Goal: Task Accomplishment & Management: Complete application form

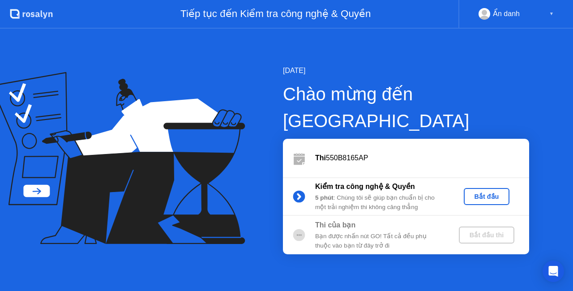
click at [480, 193] on div "Bắt đầu" at bounding box center [486, 196] width 39 height 7
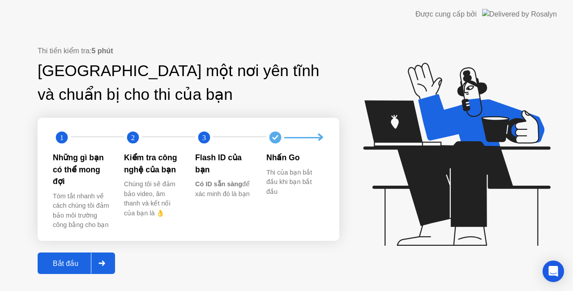
click at [70, 259] on div "Bắt đầu" at bounding box center [65, 263] width 51 height 9
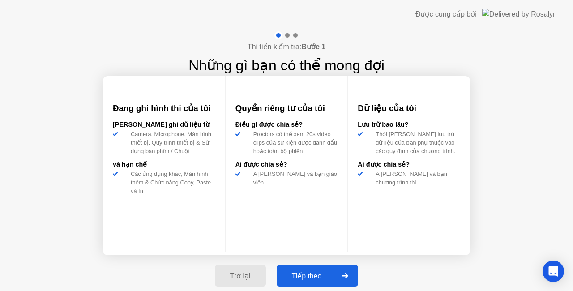
click at [306, 274] on div "Tiếp theo" at bounding box center [306, 276] width 55 height 9
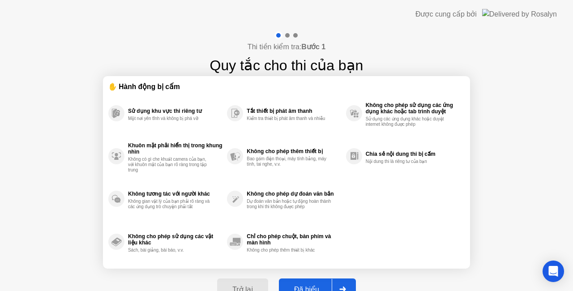
click at [310, 285] on div "Đã hiểu" at bounding box center [307, 289] width 50 height 9
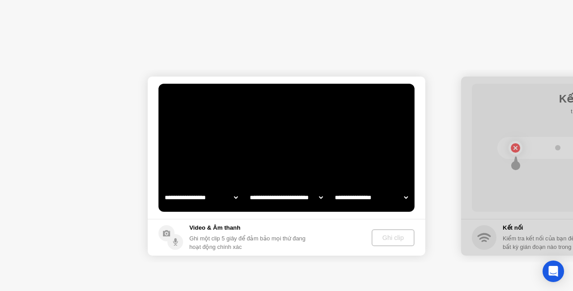
select select "**********"
select select "*******"
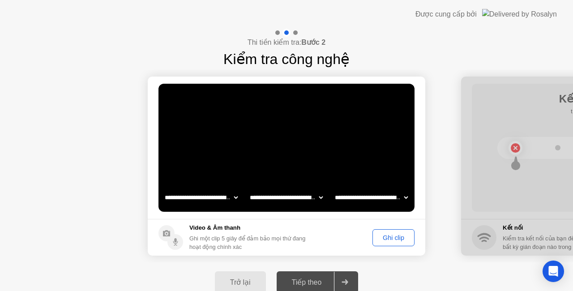
click at [391, 235] on div "Ghi clip" at bounding box center [394, 237] width 36 height 7
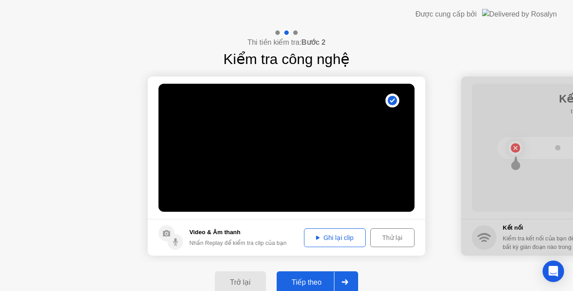
click at [314, 283] on div "Tiếp theo" at bounding box center [306, 282] width 55 height 9
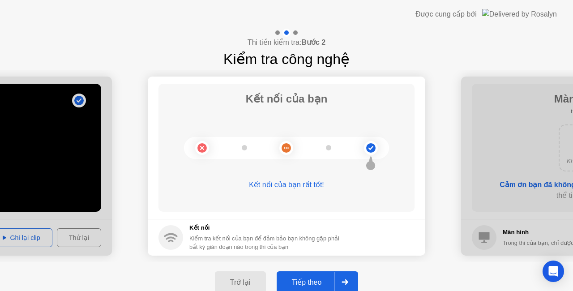
click at [311, 279] on div "Tiếp theo" at bounding box center [306, 282] width 55 height 9
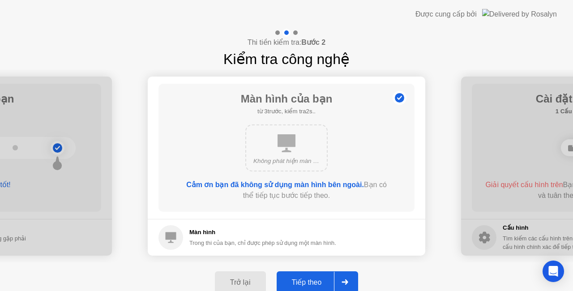
click at [323, 279] on div "Tiếp theo" at bounding box center [306, 282] width 55 height 9
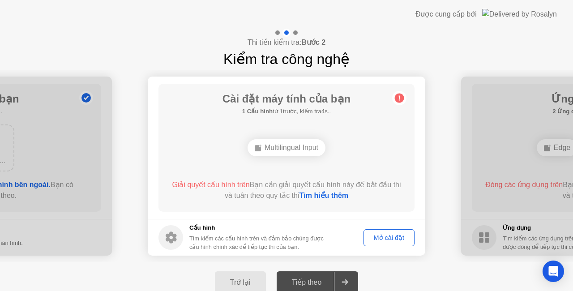
click at [339, 193] on link "Tìm hiểu thêm" at bounding box center [323, 196] width 49 height 8
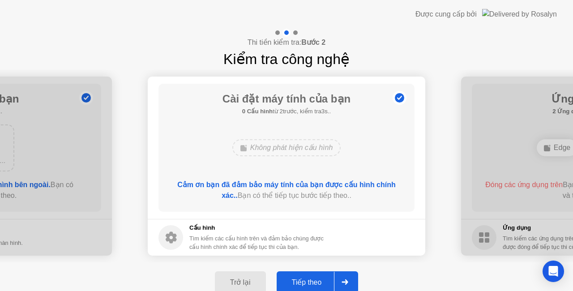
click at [318, 279] on div "Tiếp theo" at bounding box center [306, 282] width 55 height 9
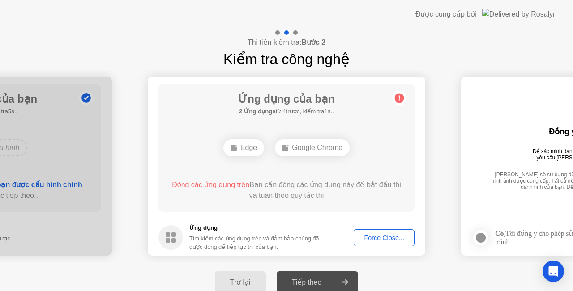
click at [228, 185] on span "Đóng các ứng dụng trên" at bounding box center [210, 185] width 77 height 8
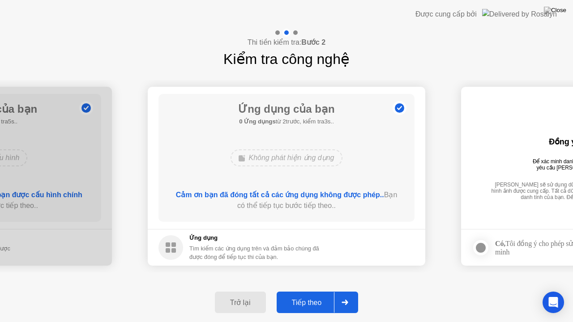
click at [325, 291] on div "Tiếp theo" at bounding box center [306, 303] width 55 height 9
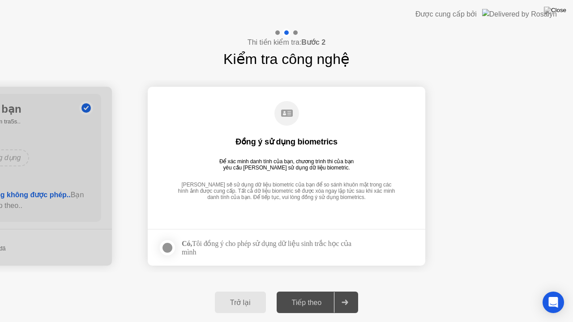
click at [169, 248] on div at bounding box center [167, 248] width 11 height 11
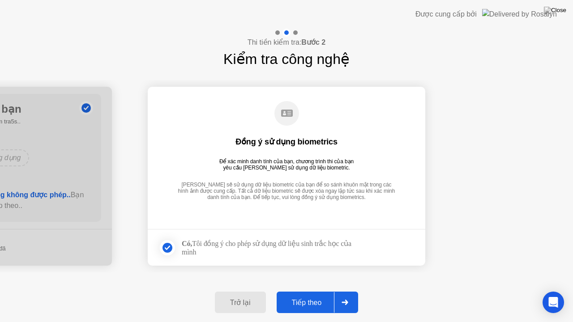
click at [315, 291] on button "Tiếp theo" at bounding box center [318, 302] width 82 height 21
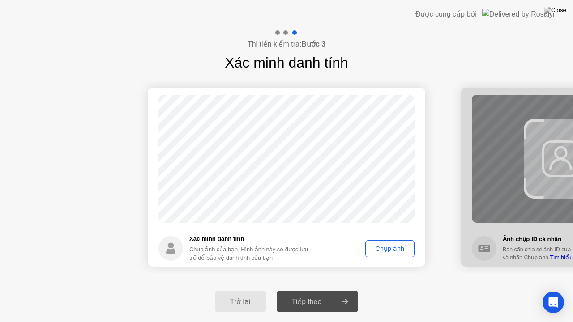
click at [386, 252] on div "Chụp ảnh" at bounding box center [390, 248] width 43 height 7
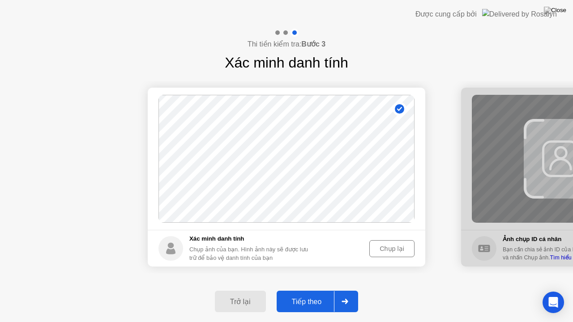
click at [310, 291] on div "Tiếp theo" at bounding box center [306, 302] width 55 height 9
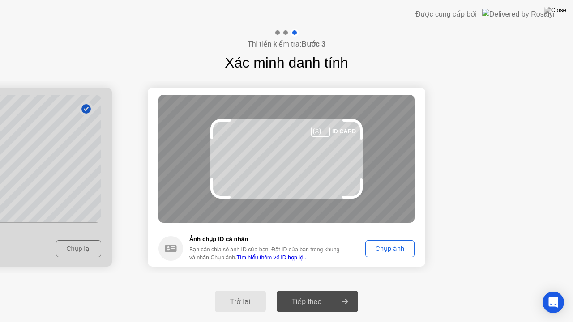
click at [393, 251] on div "Chụp ảnh" at bounding box center [390, 248] width 43 height 7
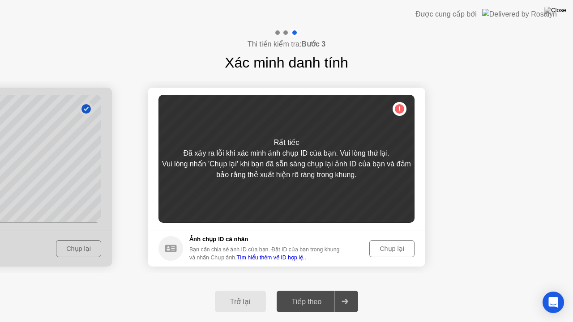
click at [387, 240] on button "Chụp lại" at bounding box center [391, 248] width 45 height 17
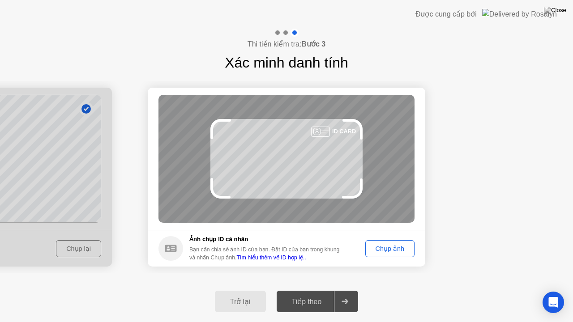
click at [407, 253] on button "Chụp ảnh" at bounding box center [389, 248] width 49 height 17
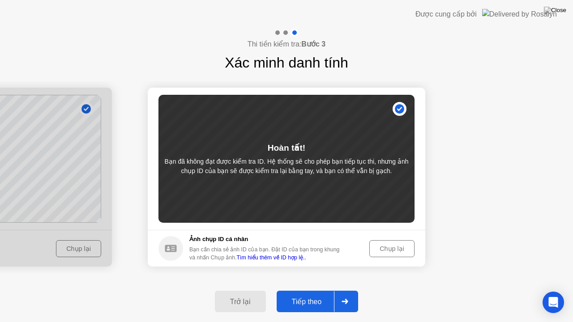
click at [391, 253] on div "Chụp lại" at bounding box center [392, 248] width 39 height 7
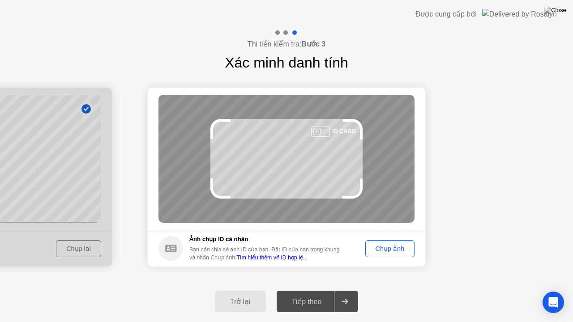
click at [406, 250] on div "Chụp ảnh" at bounding box center [390, 248] width 43 height 7
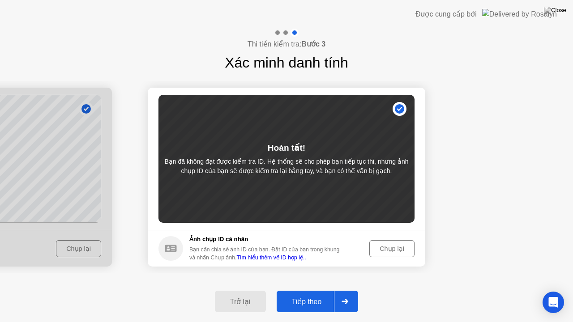
click at [309, 291] on div "Tiếp theo" at bounding box center [306, 302] width 55 height 9
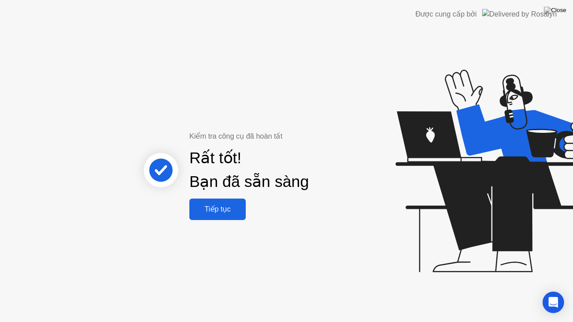
click at [224, 207] on div "Tiếp tục" at bounding box center [217, 209] width 51 height 9
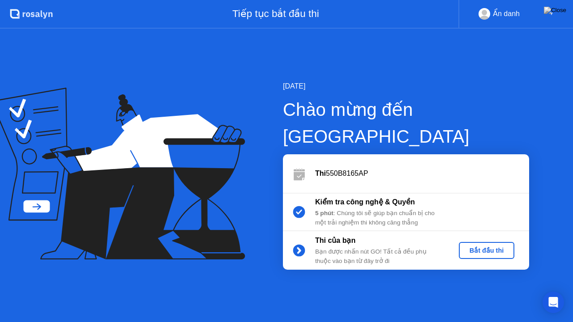
click at [485, 247] on div "Bắt đầu thi" at bounding box center [487, 250] width 48 height 7
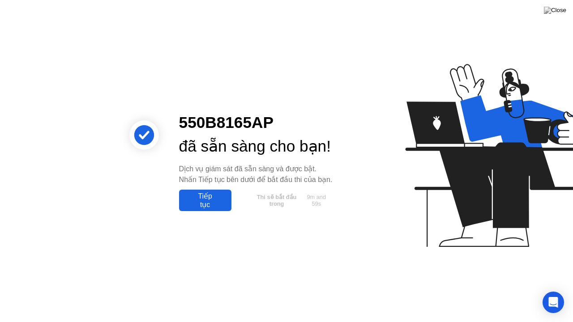
click at [200, 209] on div "Tiếp tục" at bounding box center [205, 200] width 47 height 17
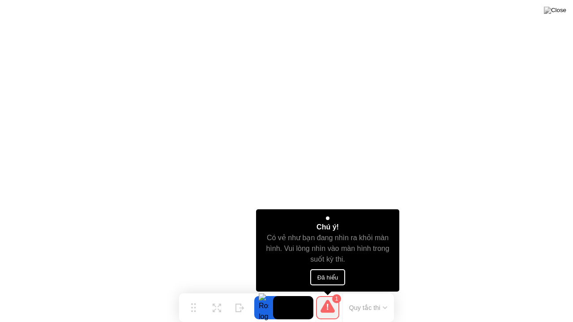
click at [325, 282] on button "Đã hiểu" at bounding box center [327, 278] width 35 height 16
